Goal: Task Accomplishment & Management: Manage account settings

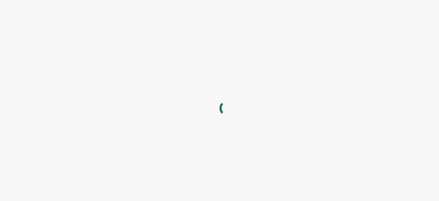
type input "lista de correos desconocidos"
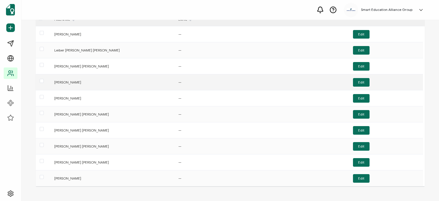
scroll to position [60, 0]
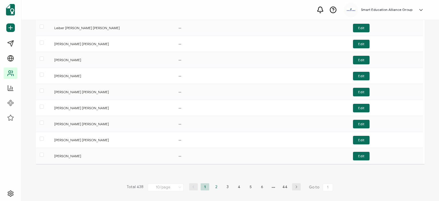
click at [212, 186] on li "2" at bounding box center [216, 186] width 9 height 7
click at [225, 186] on li "3" at bounding box center [228, 186] width 9 height 7
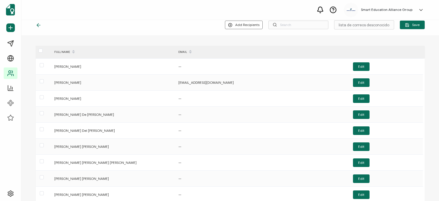
scroll to position [0, 0]
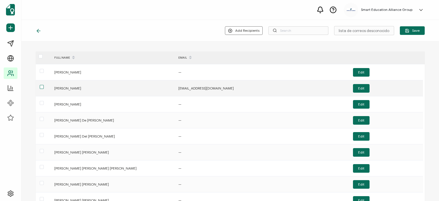
click at [42, 86] on span at bounding box center [42, 87] width 4 height 4
click at [44, 85] on input "checkbox" at bounding box center [44, 85] width 0 height 0
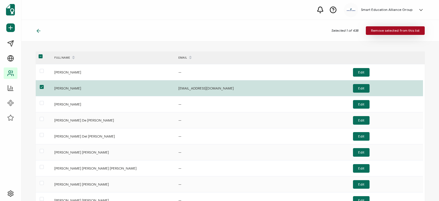
click at [374, 31] on span "Remove selected from this list" at bounding box center [395, 30] width 49 height 3
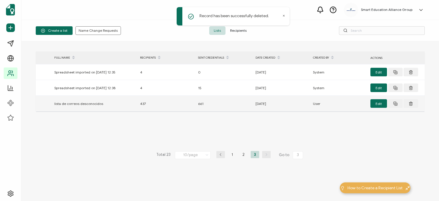
click at [88, 102] on div "lista de correos desconocidos" at bounding box center [94, 103] width 86 height 7
click at [370, 103] on div "Edit" at bounding box center [396, 103] width 57 height 9
click at [374, 103] on button "Edit" at bounding box center [379, 103] width 17 height 9
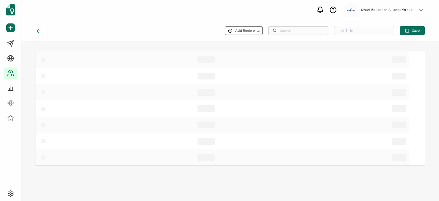
type input "lista de correos desconocidos"
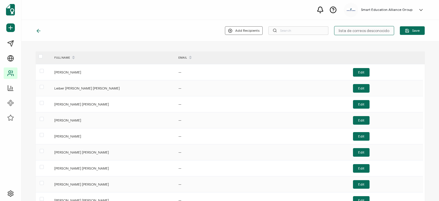
click at [357, 30] on input "lista de correos desconocidos" at bounding box center [364, 30] width 60 height 9
click at [302, 32] on input "text" at bounding box center [299, 30] width 60 height 9
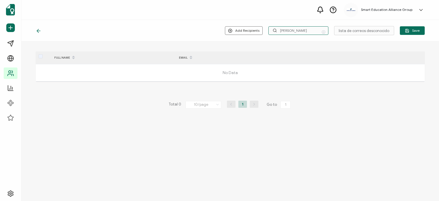
click at [288, 30] on input "Gilbert" at bounding box center [299, 30] width 60 height 9
click at [284, 31] on input "diego" at bounding box center [299, 30] width 60 height 9
click at [282, 31] on input "erick" at bounding box center [299, 30] width 60 height 9
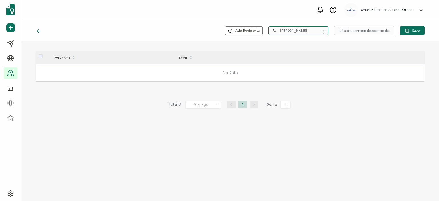
click at [282, 31] on input "erick" at bounding box center [299, 30] width 60 height 9
paste input "ROMERO TORRES"
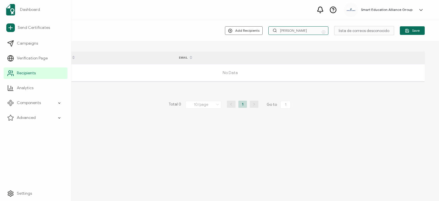
type input "ROMERO TORRES"
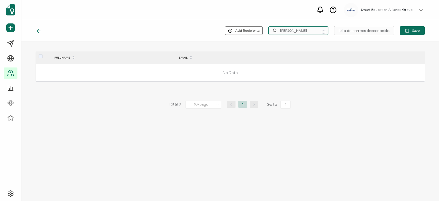
drag, startPoint x: 300, startPoint y: 28, endPoint x: 309, endPoint y: 35, distance: 11.4
click at [300, 28] on input "ROMERO TORRES" at bounding box center [299, 30] width 60 height 9
drag, startPoint x: 315, startPoint y: 32, endPoint x: 214, endPoint y: 28, distance: 100.5
click at [216, 29] on div "Add Recipients Upload New Recipients Import from Recipients ROMERO TORRES lista…" at bounding box center [230, 30] width 418 height 21
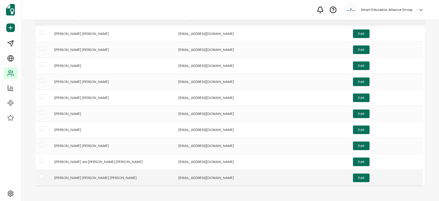
scroll to position [29, 0]
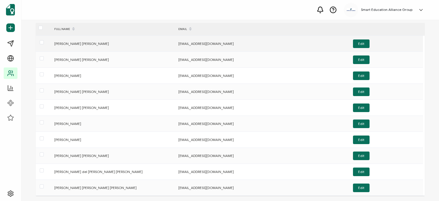
type input "Daniel"
drag, startPoint x: 107, startPoint y: 43, endPoint x: 54, endPoint y: 47, distance: 53.6
click at [54, 47] on div "Daniela Tatiana Hoyos Jimenez" at bounding box center [113, 43] width 124 height 7
copy div "Daniela Tatiana Hoyos Jimenez"
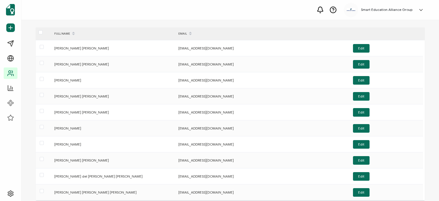
scroll to position [0, 0]
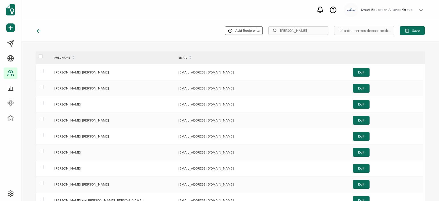
click at [39, 33] on icon at bounding box center [39, 31] width 6 height 6
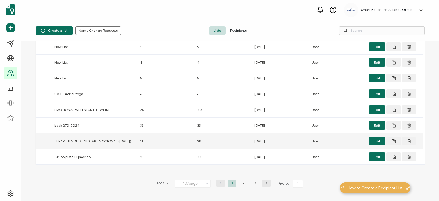
scroll to position [89, 0]
